Goal: Task Accomplishment & Management: Use online tool/utility

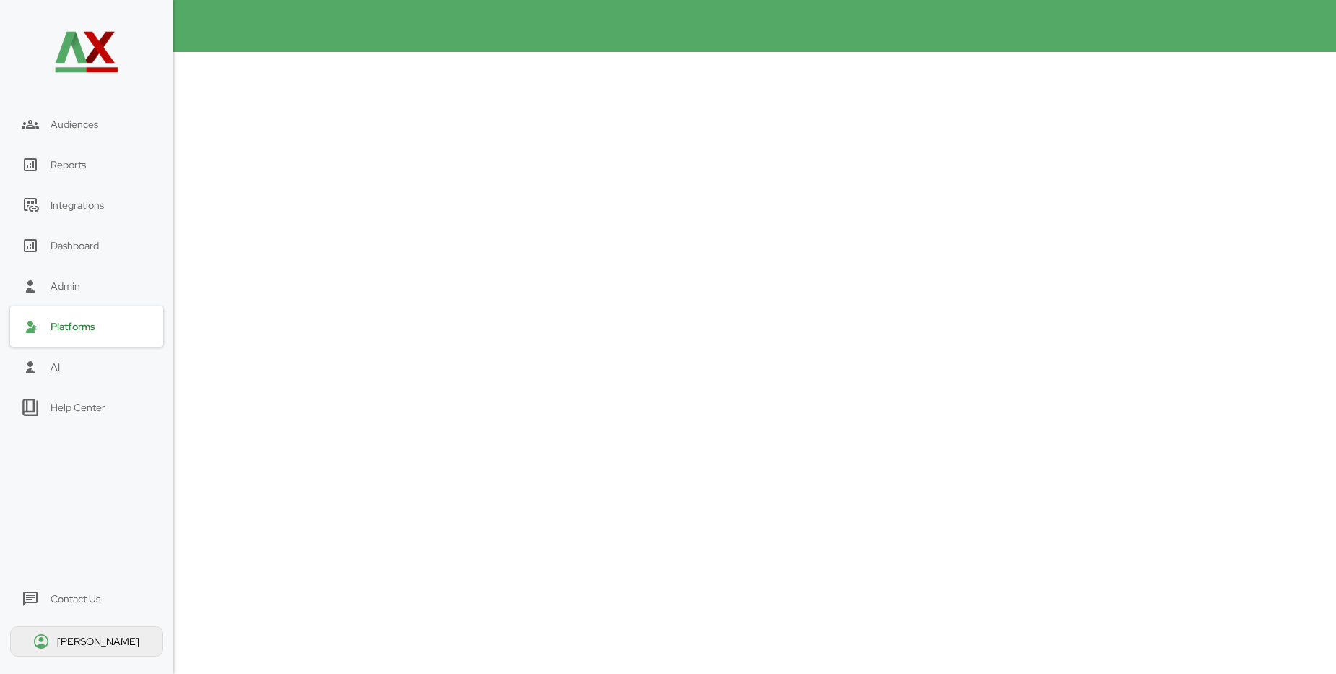
click at [74, 328] on div "Platforms" at bounding box center [73, 326] width 45 height 13
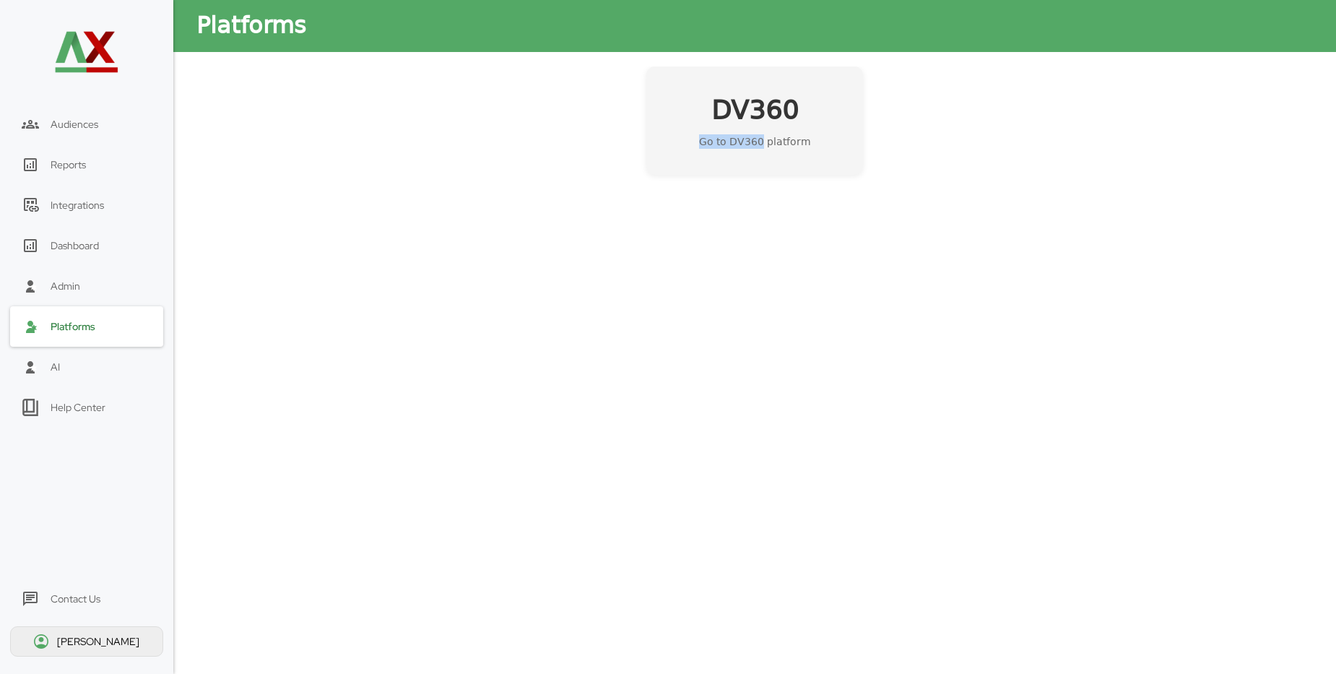
click at [766, 136] on div "DV360 Go to DV360 platform" at bounding box center [754, 120] width 217 height 108
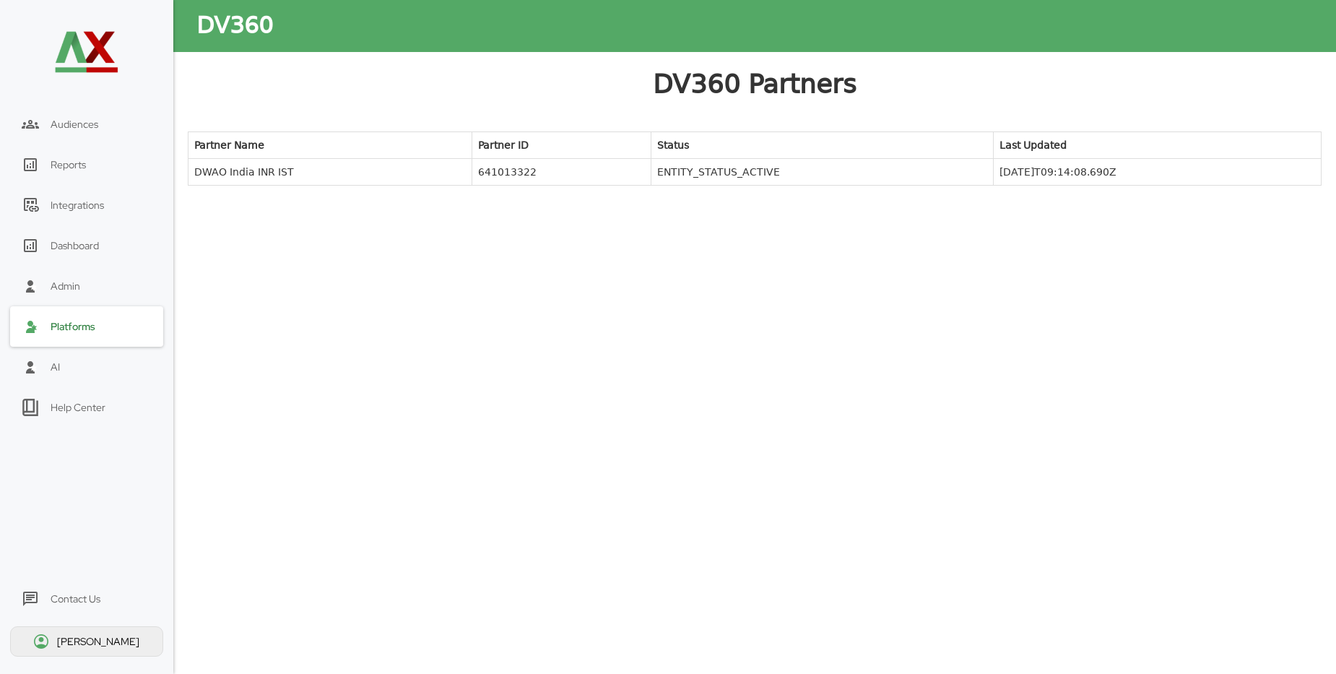
click at [248, 172] on td "DWAO India INR IST" at bounding box center [331, 172] width 284 height 27
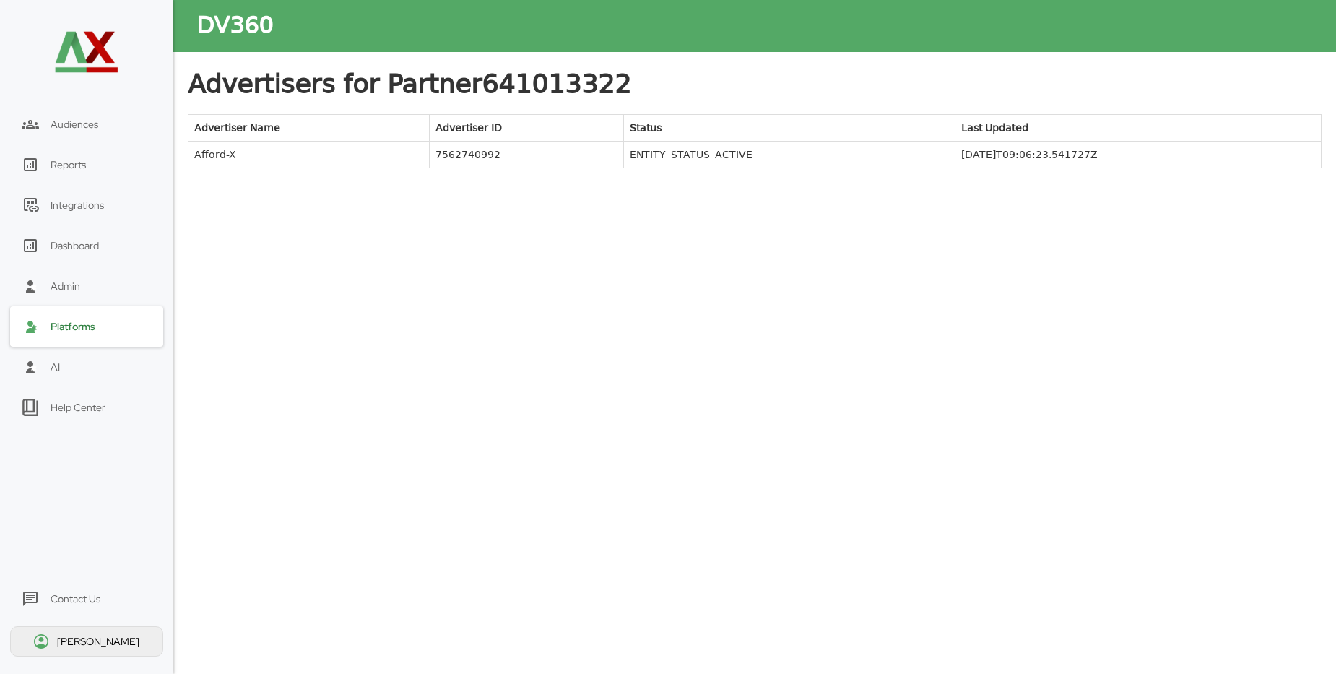
click at [231, 161] on td "Afford-X" at bounding box center [309, 155] width 241 height 27
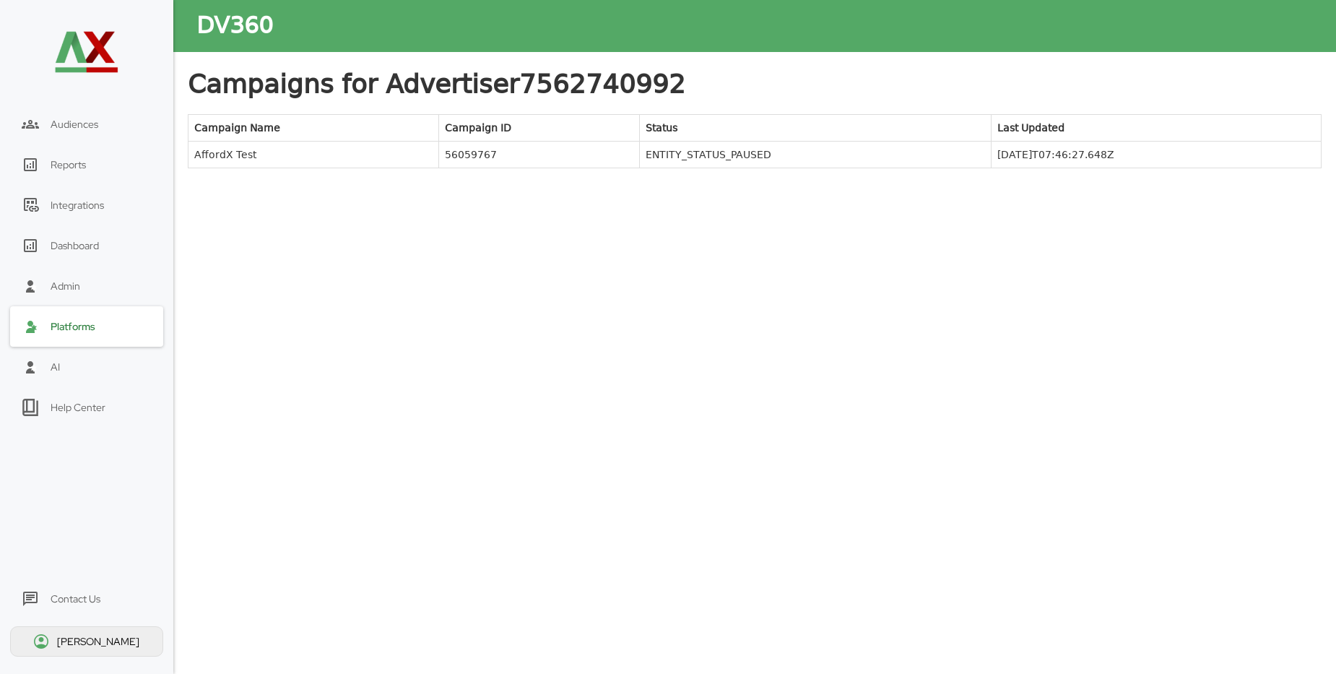
click at [238, 156] on td "AffordX Test" at bounding box center [314, 155] width 251 height 27
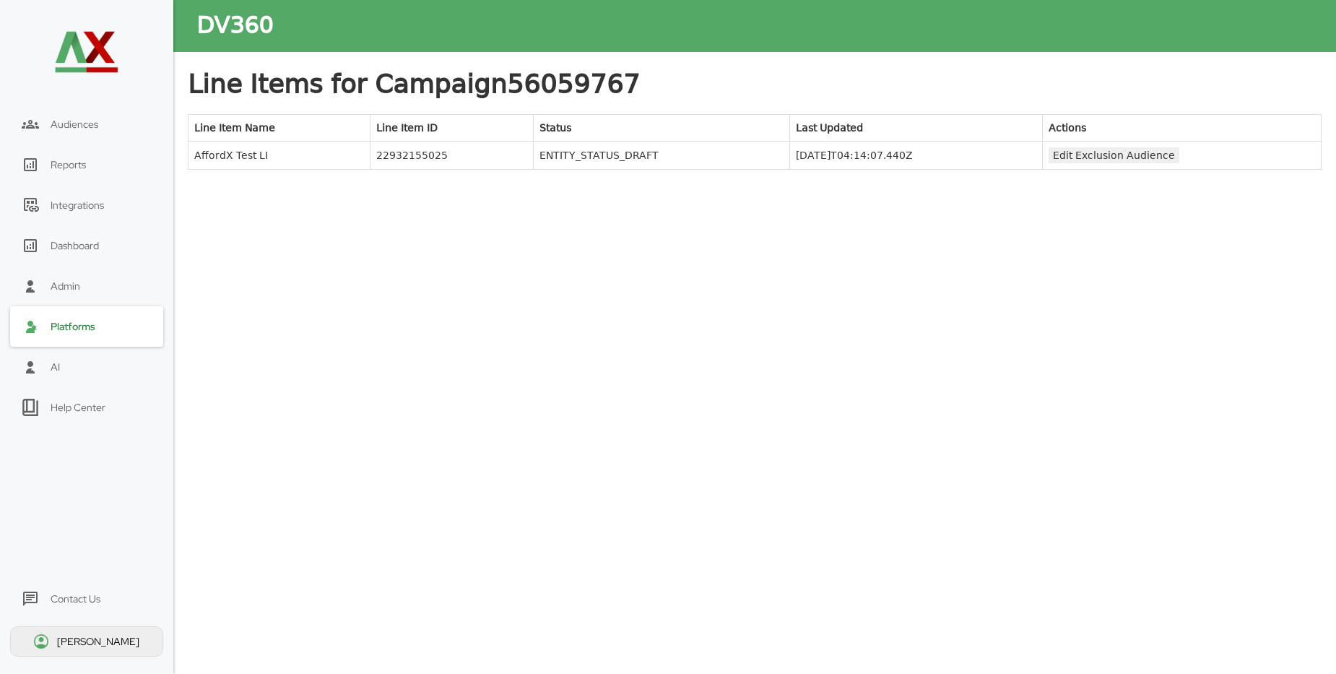
click at [1106, 159] on button "Edit Exclusion Audience" at bounding box center [1114, 155] width 131 height 16
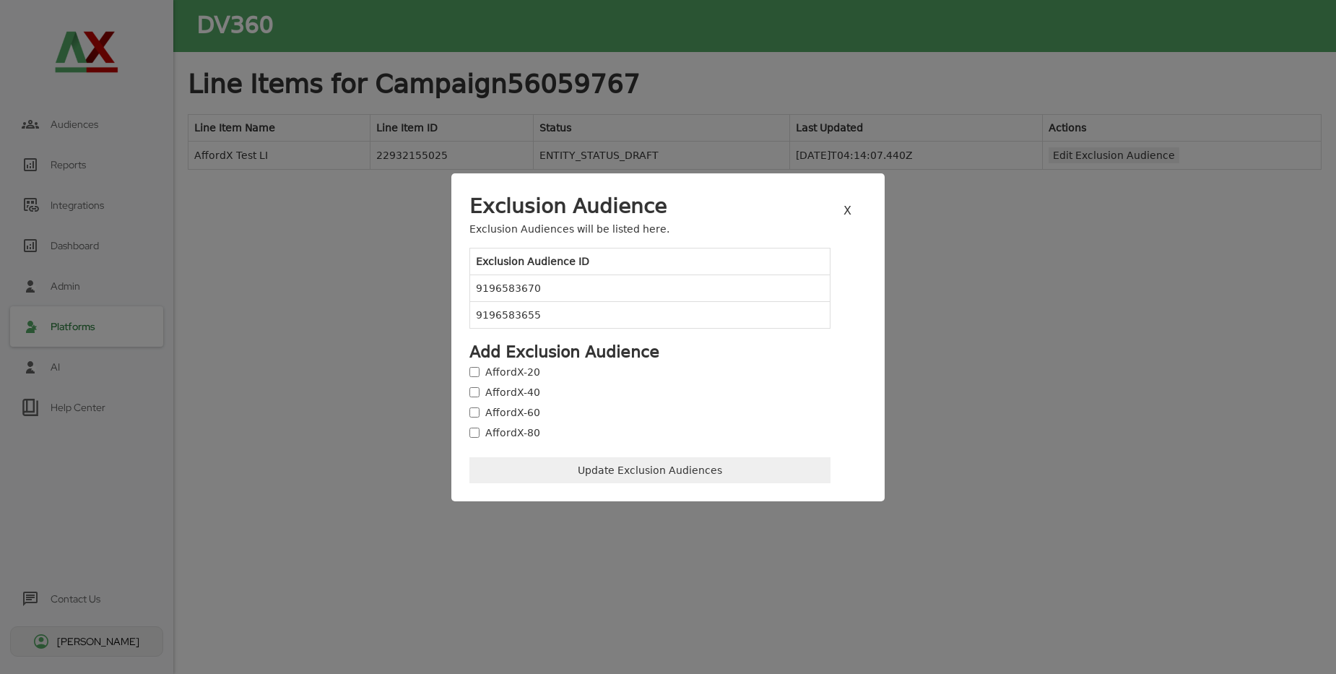
click at [547, 291] on td "9196583670" at bounding box center [650, 287] width 360 height 27
click at [626, 476] on button "Update Exclusion Audiences" at bounding box center [649, 470] width 361 height 26
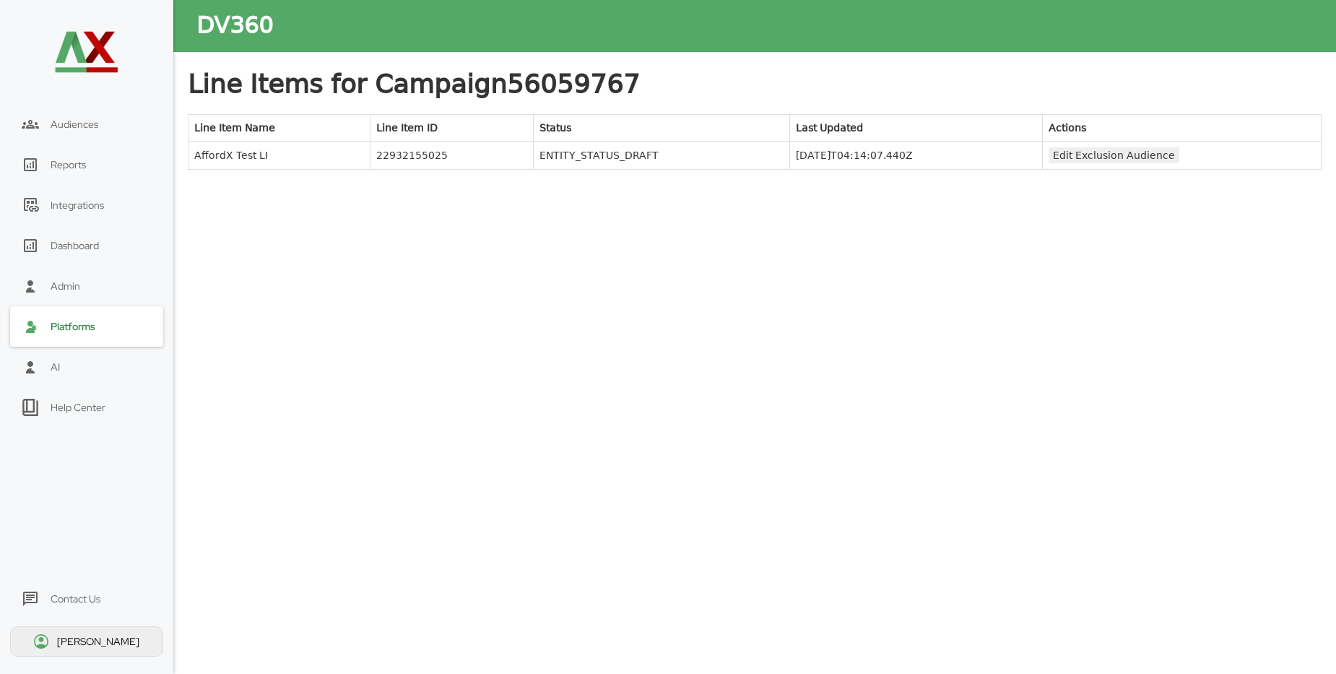
click at [615, 511] on div "Line Items for Campaign 56059767 Line Item Name Line Item ID Status Last Update…" at bounding box center [755, 354] width 1134 height 577
click at [1100, 160] on button "Edit Exclusion Audience" at bounding box center [1114, 155] width 131 height 16
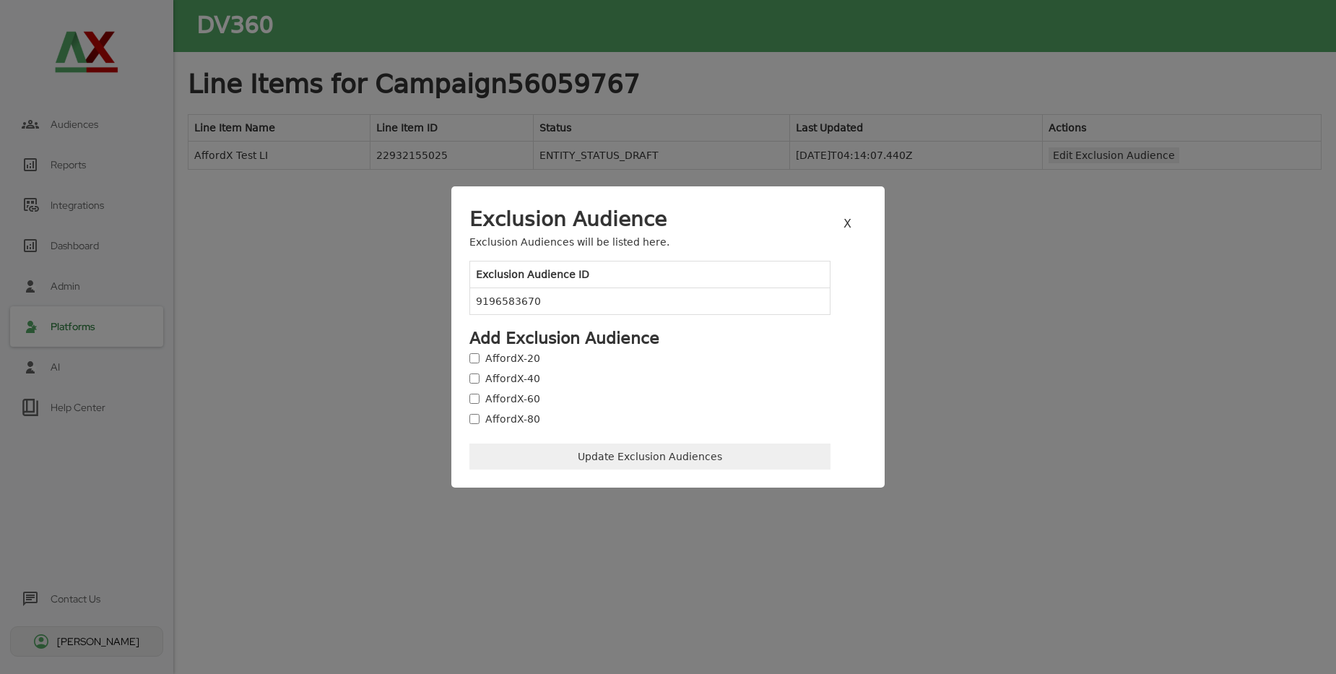
click at [629, 454] on button "Update Exclusion Audiences" at bounding box center [649, 456] width 361 height 26
